Goal: Information Seeking & Learning: Learn about a topic

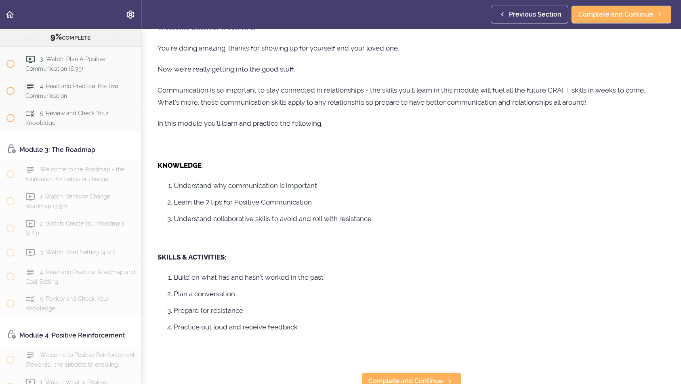
scroll to position [56, 0]
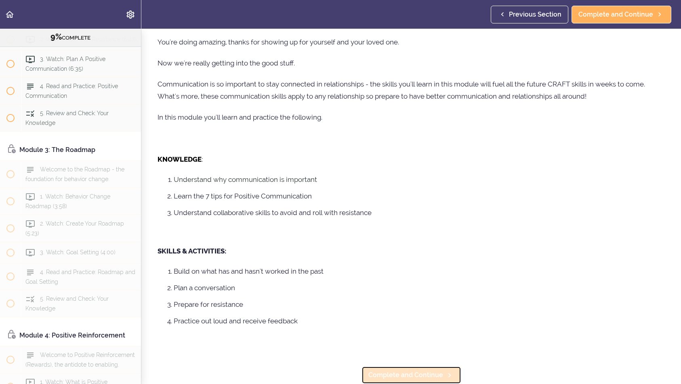
click at [418, 375] on span "Complete and Continue" at bounding box center [406, 375] width 75 height 10
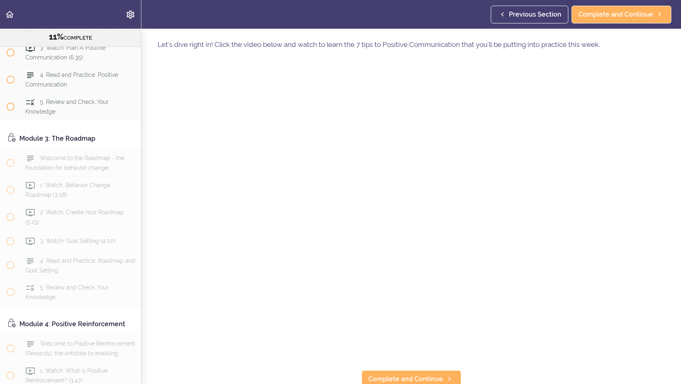
scroll to position [36, 0]
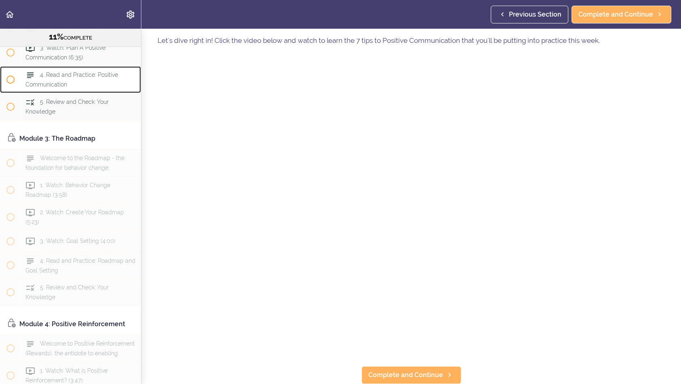
click at [57, 93] on div "4. Read and Practice: Positive Communication" at bounding box center [81, 79] width 120 height 27
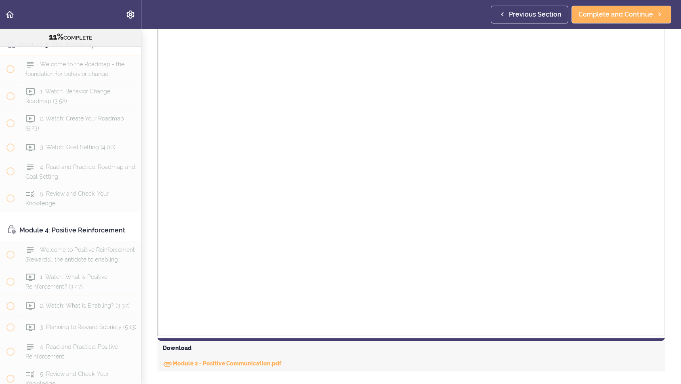
scroll to position [470, 0]
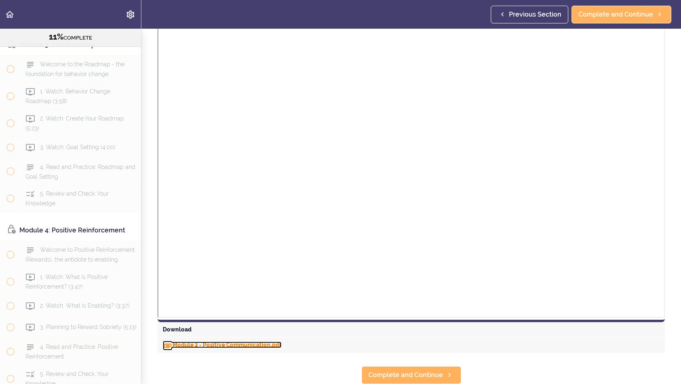
click at [230, 341] on link "Module 2 - Positive Communication.pdf" at bounding box center [222, 344] width 119 height 6
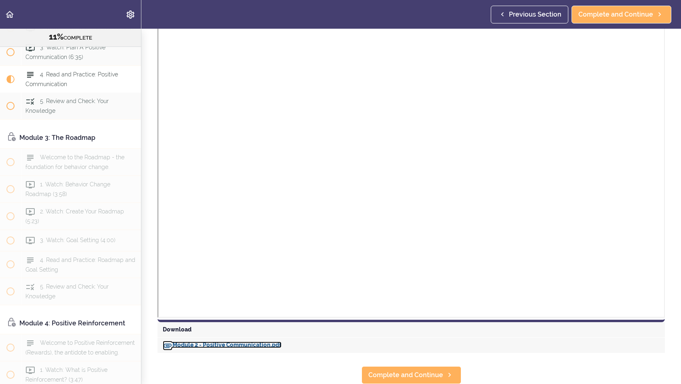
scroll to position [311, 0]
click at [68, 19] on div "1. Watch: Positive Communication (7:39)" at bounding box center [81, 5] width 120 height 27
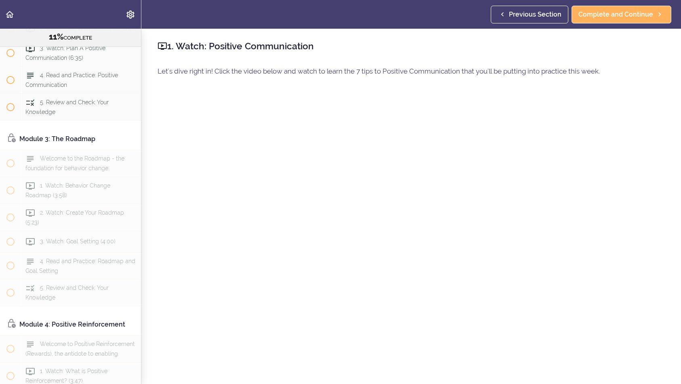
scroll to position [312, 0]
click at [68, 18] on div "1. Watch: Positive Communication (7:39)" at bounding box center [81, 4] width 120 height 27
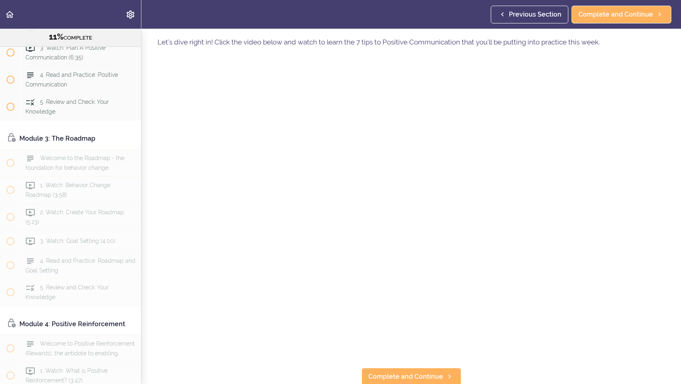
scroll to position [36, 0]
click at [425, 372] on span "Complete and Continue" at bounding box center [406, 375] width 75 height 10
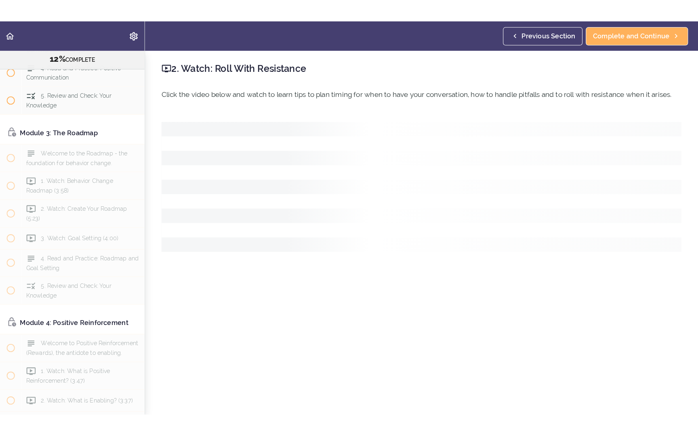
scroll to position [343, 0]
